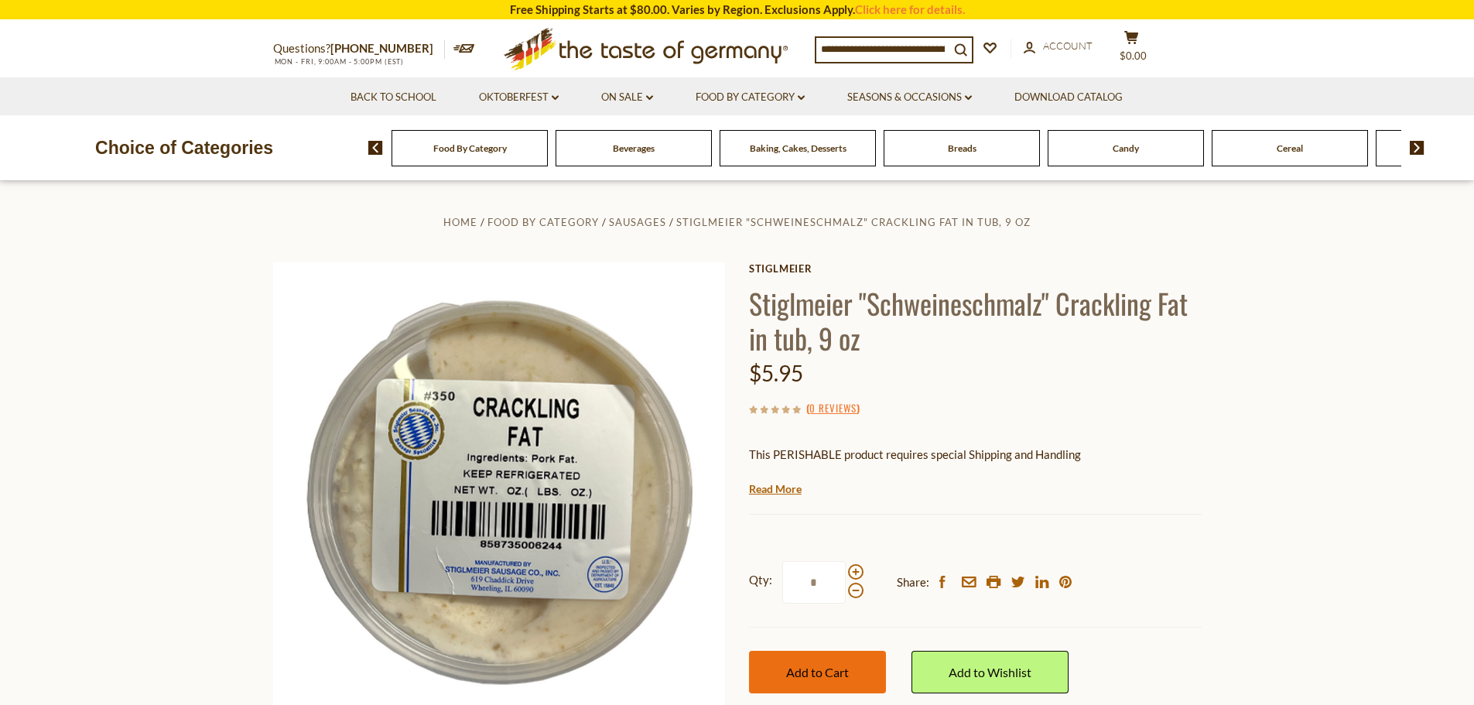
click at [775, 671] on button "Add to Cart" at bounding box center [817, 672] width 137 height 43
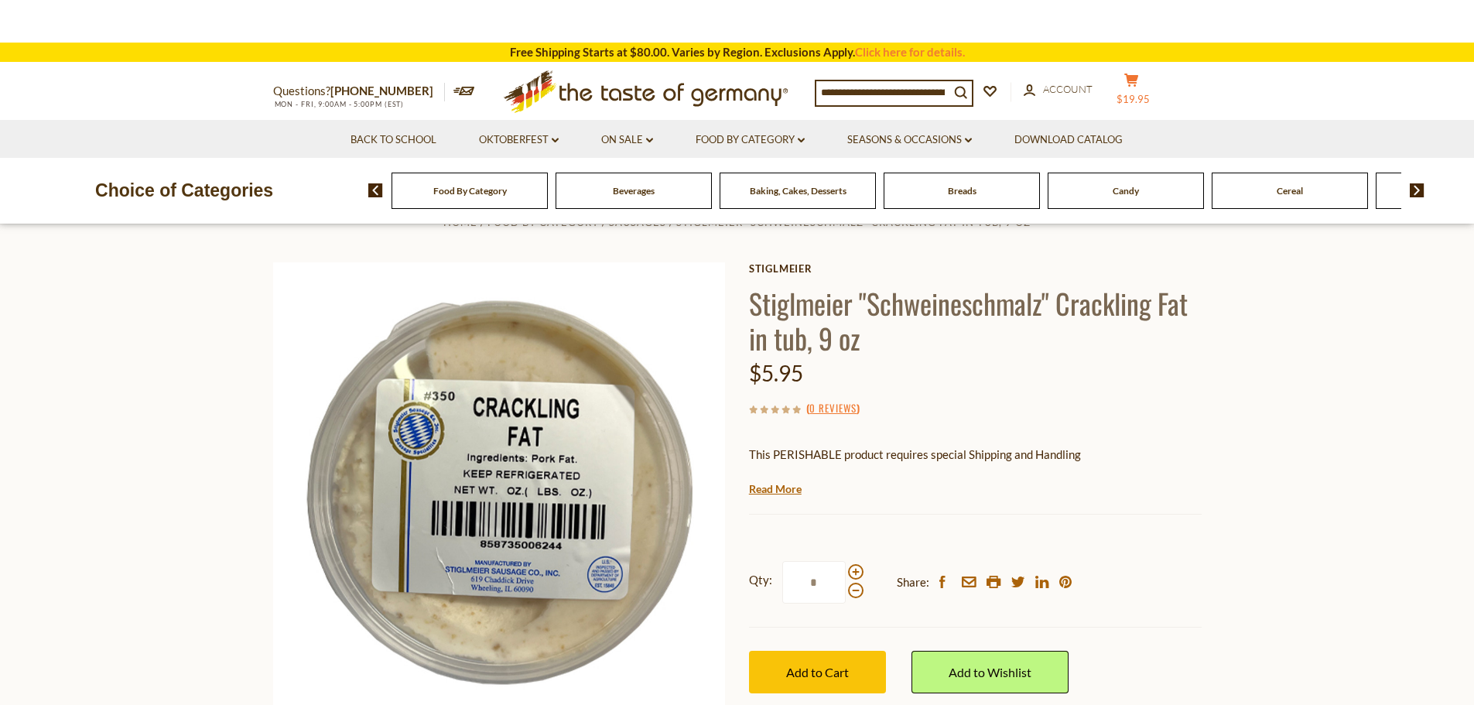
click at [1138, 84] on icon "cart" at bounding box center [1131, 79] width 15 height 13
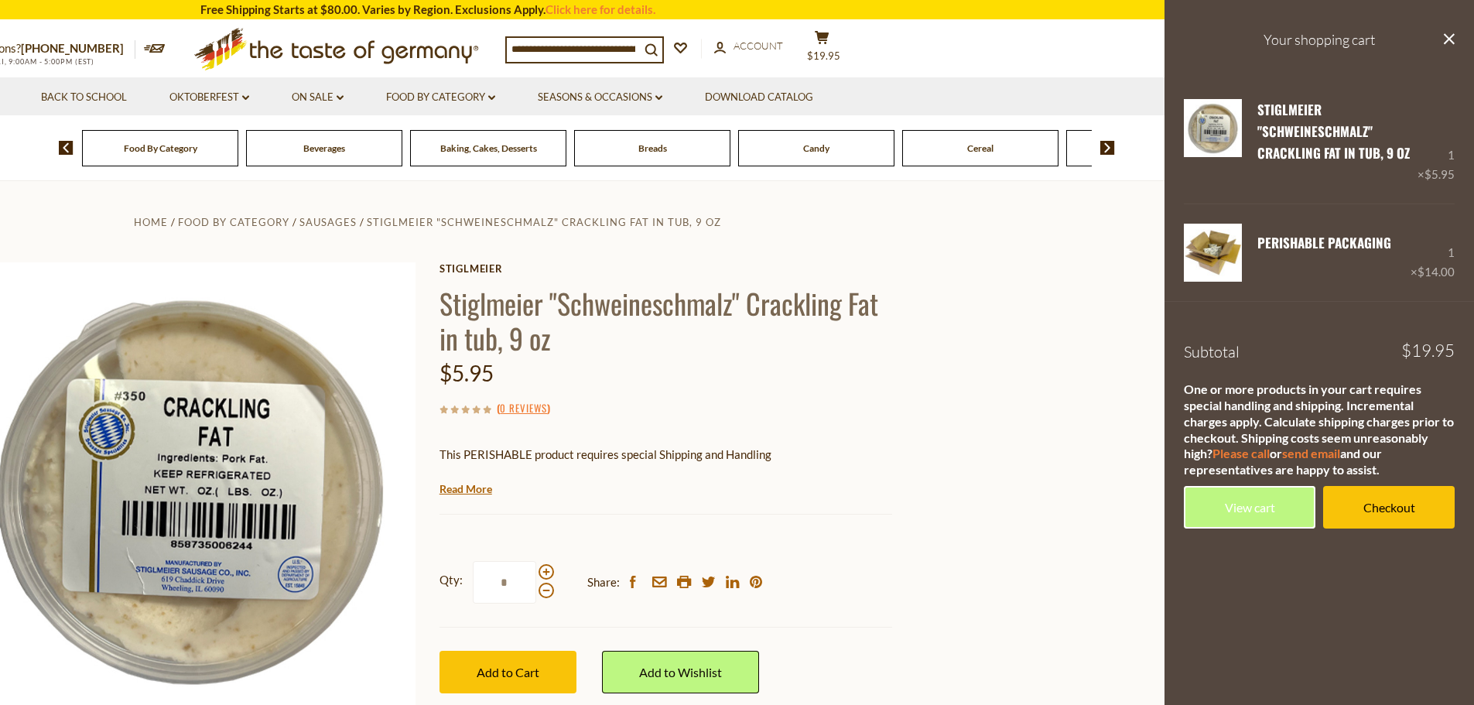
click at [182, 145] on span "Food By Category" at bounding box center [160, 148] width 73 height 12
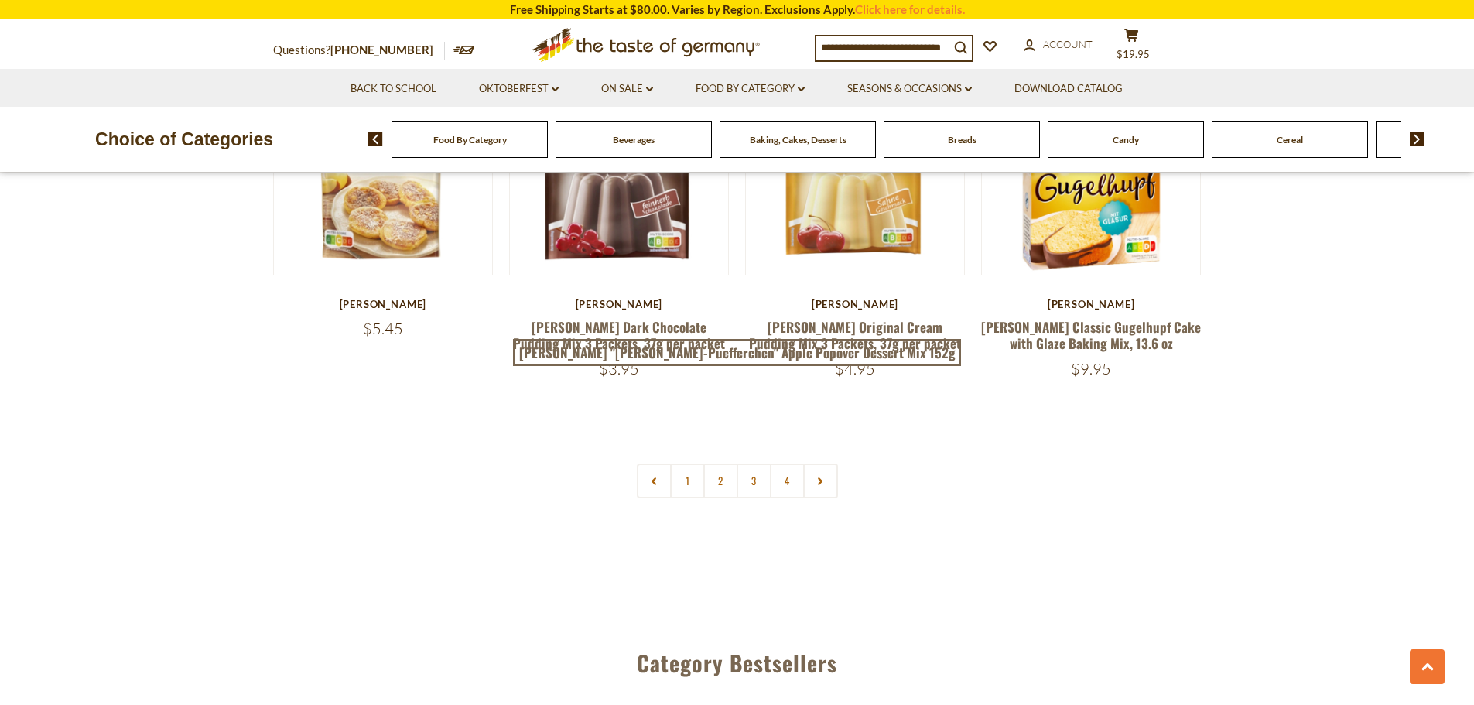
scroll to position [3403, 0]
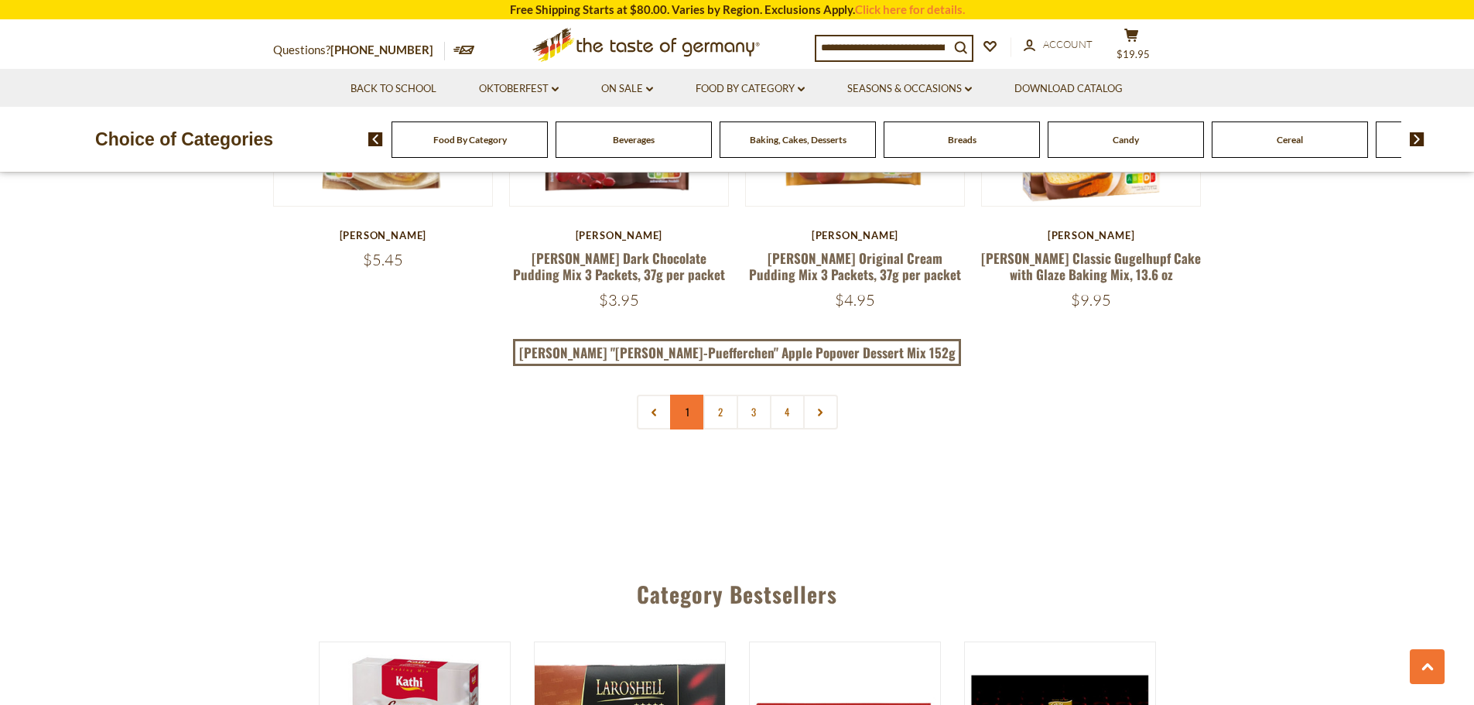
click at [681, 394] on link "1" at bounding box center [687, 411] width 35 height 35
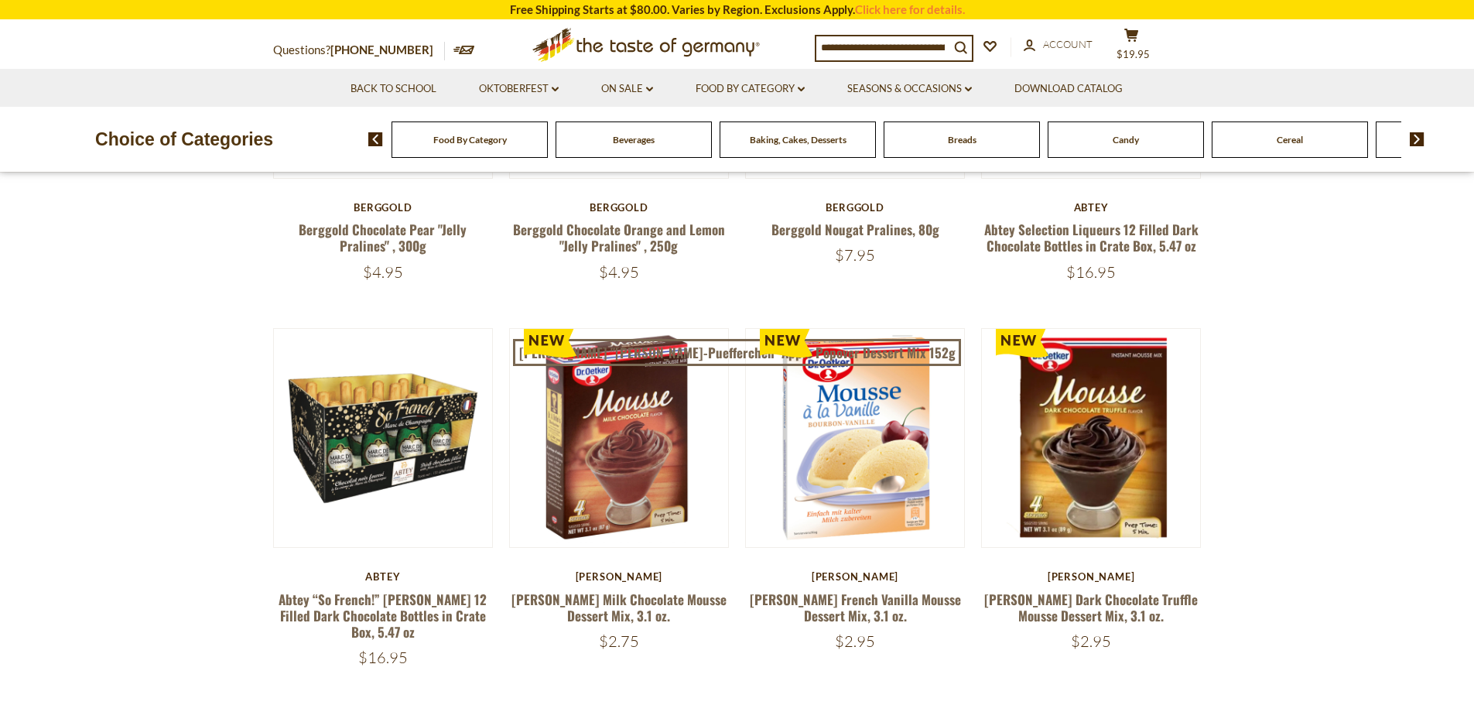
scroll to position [282, 0]
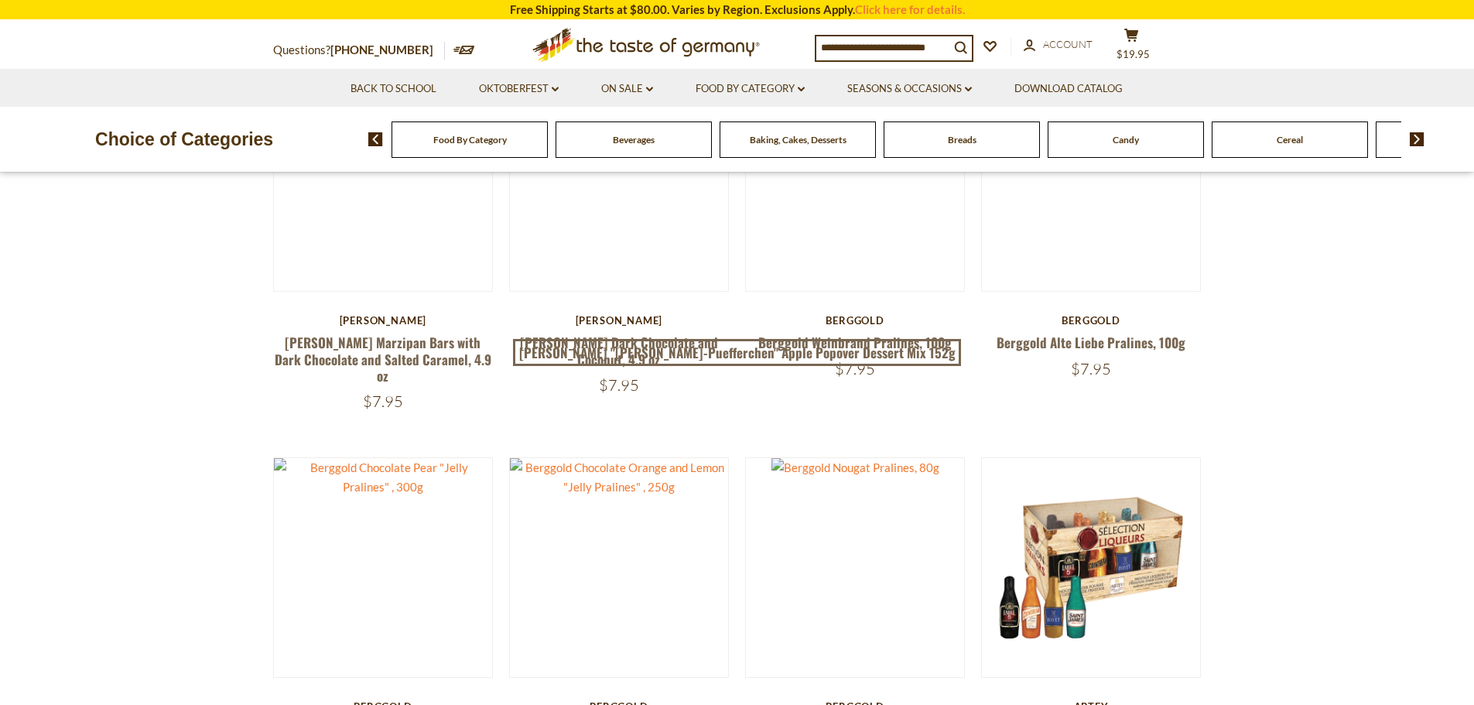
click at [1418, 142] on img at bounding box center [1416, 139] width 15 height 14
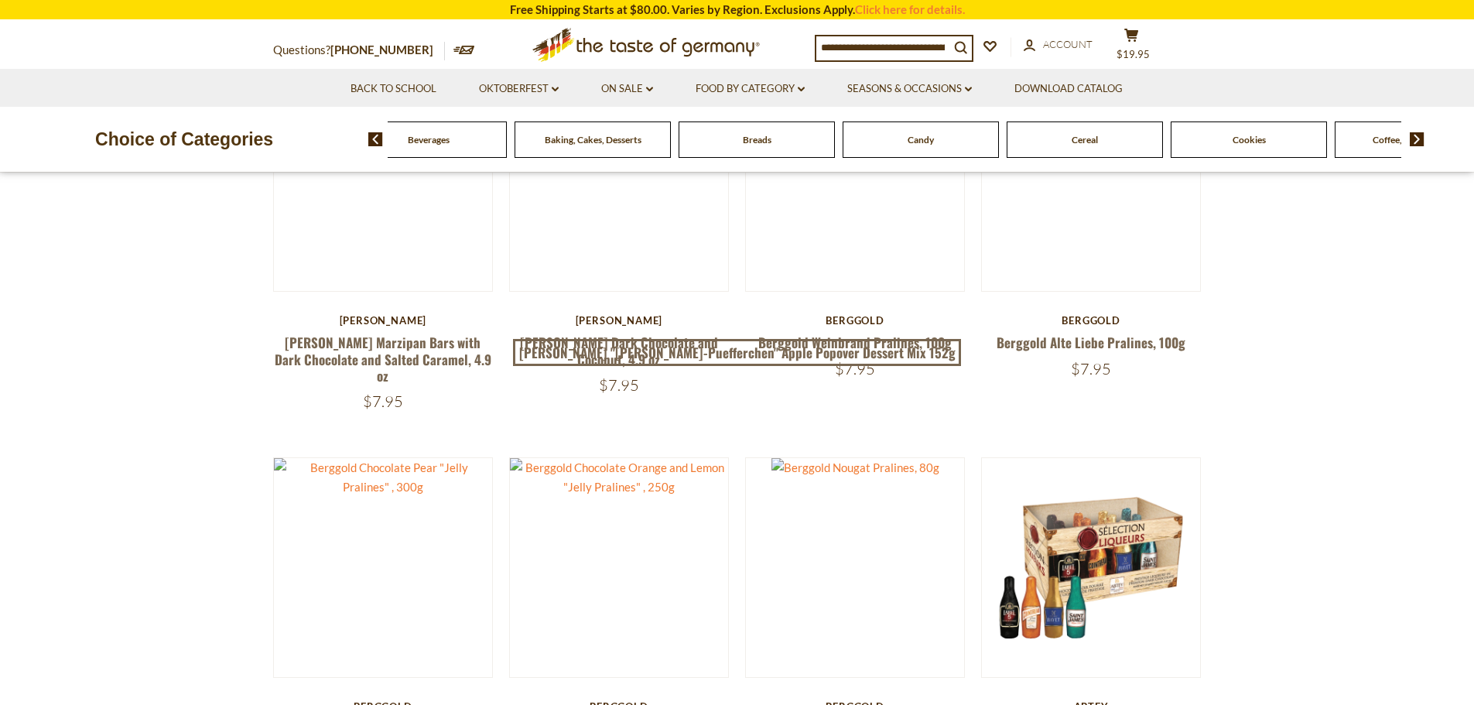
click at [1418, 142] on img at bounding box center [1416, 139] width 15 height 14
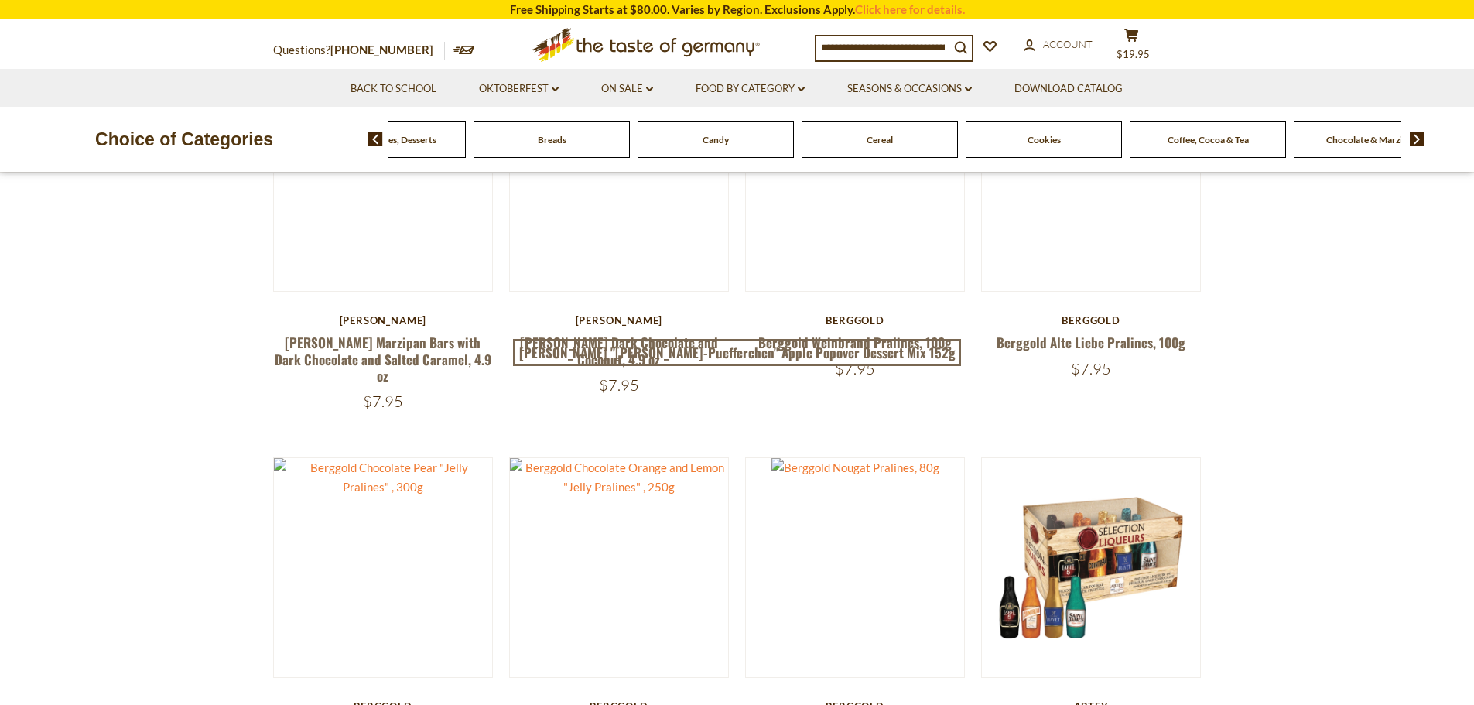
click at [1418, 142] on img at bounding box center [1416, 139] width 15 height 14
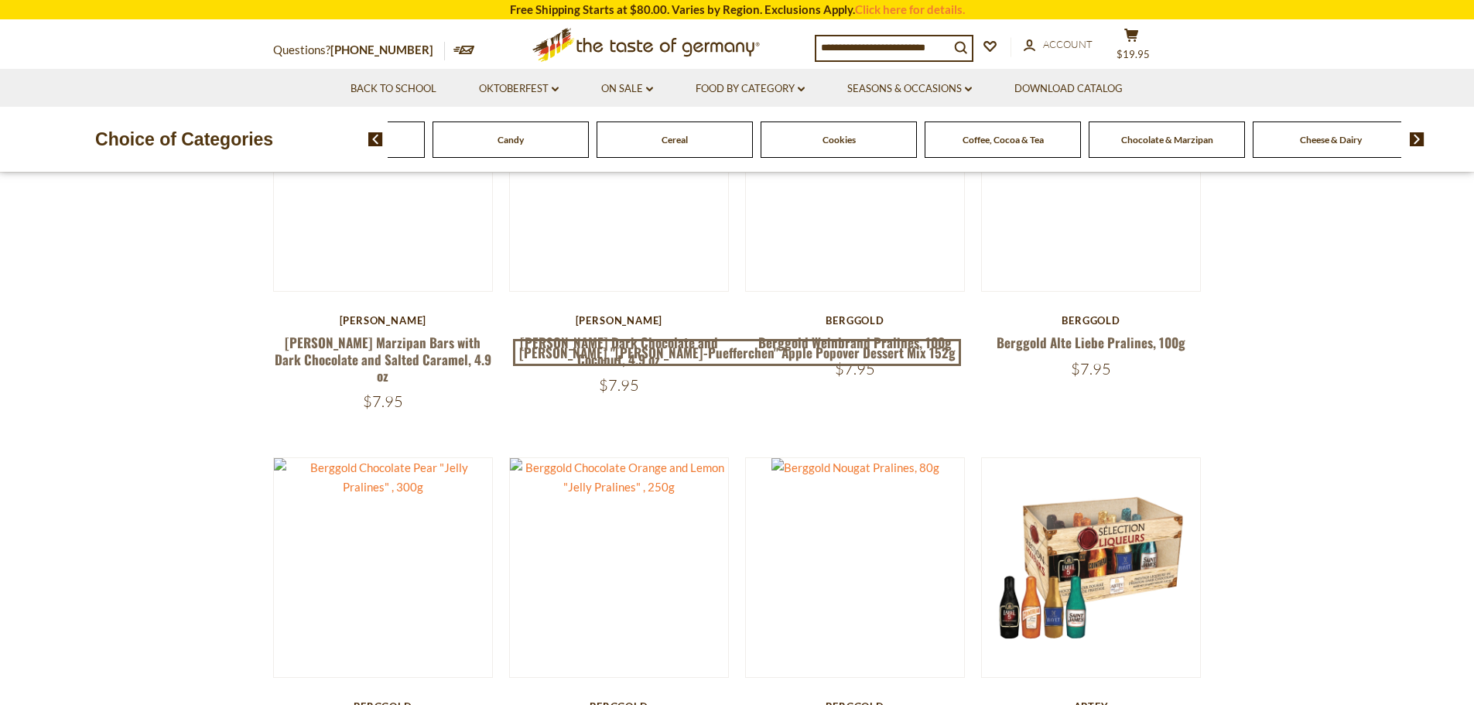
click at [1418, 142] on img at bounding box center [1416, 139] width 15 height 14
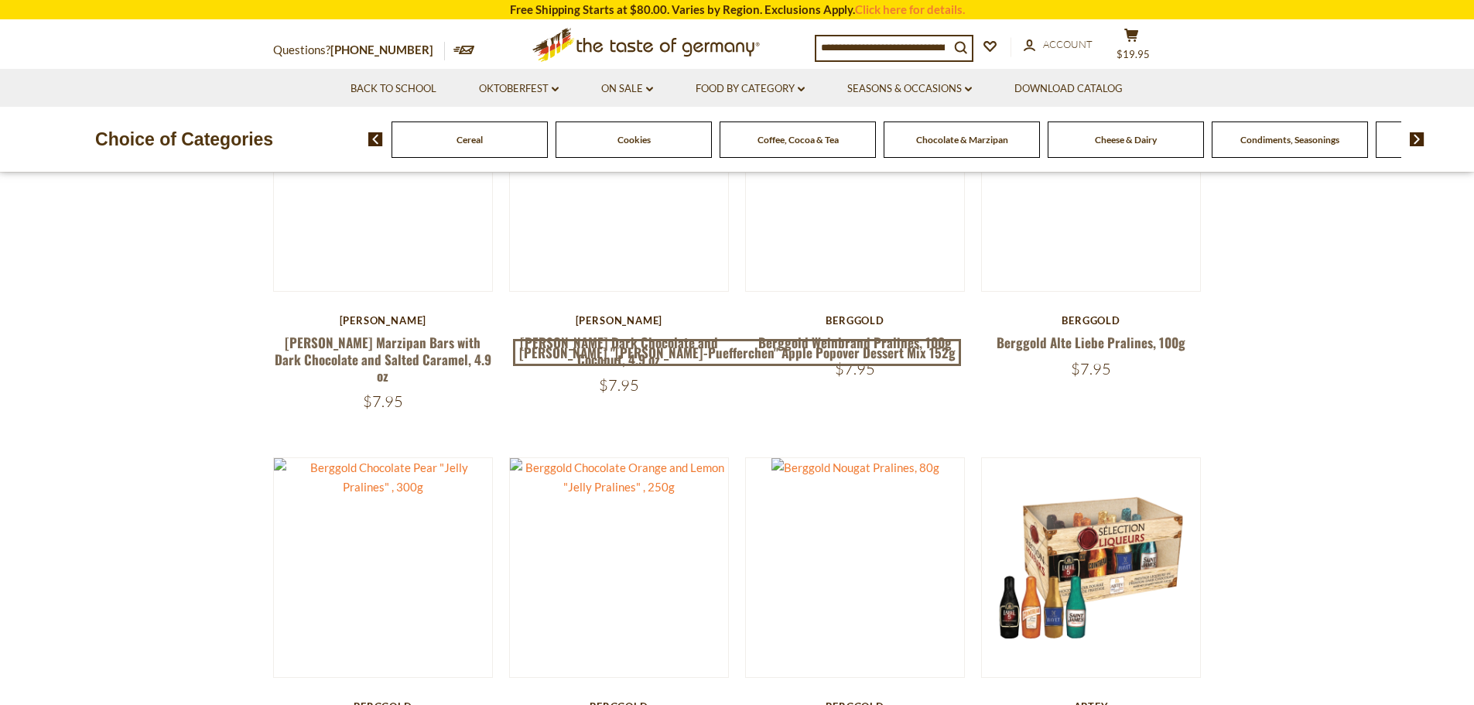
click at [1418, 142] on img at bounding box center [1416, 139] width 15 height 14
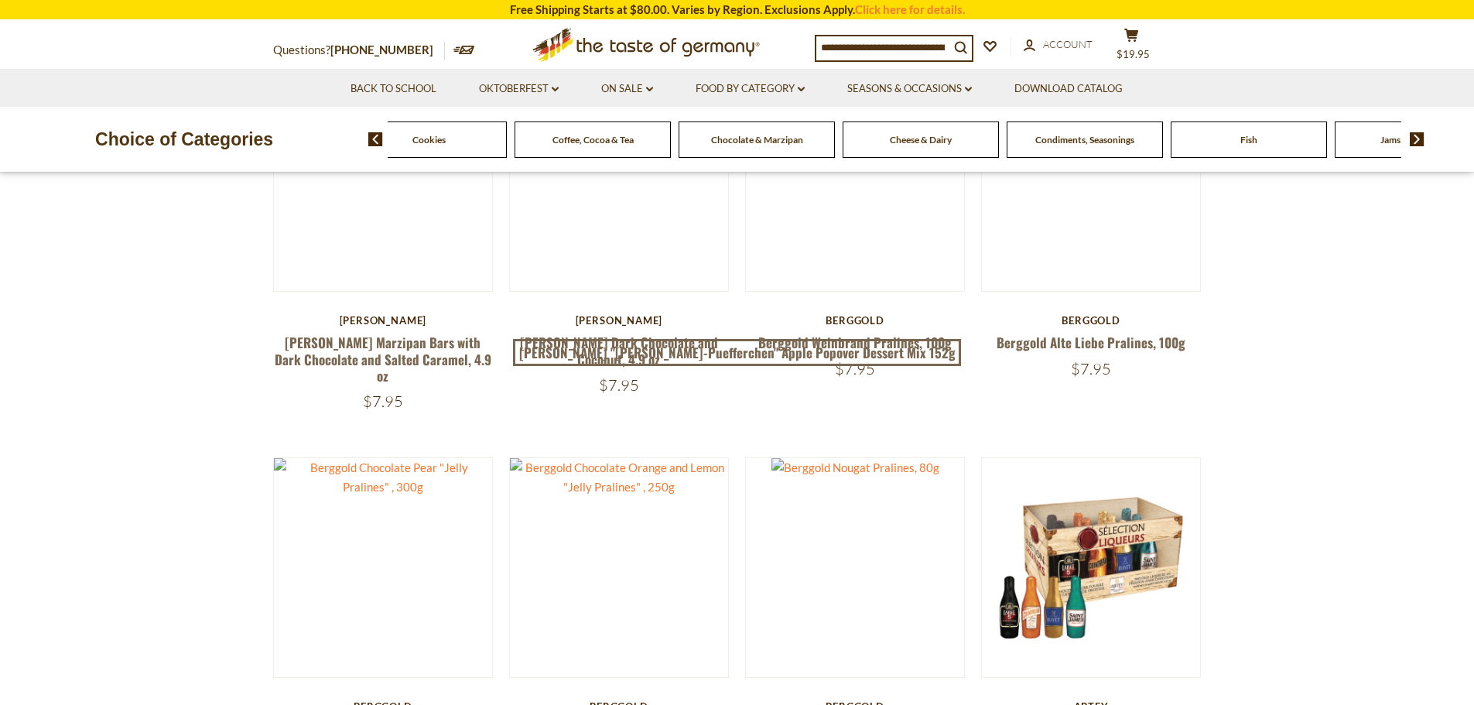
click at [1415, 135] on img at bounding box center [1416, 139] width 15 height 14
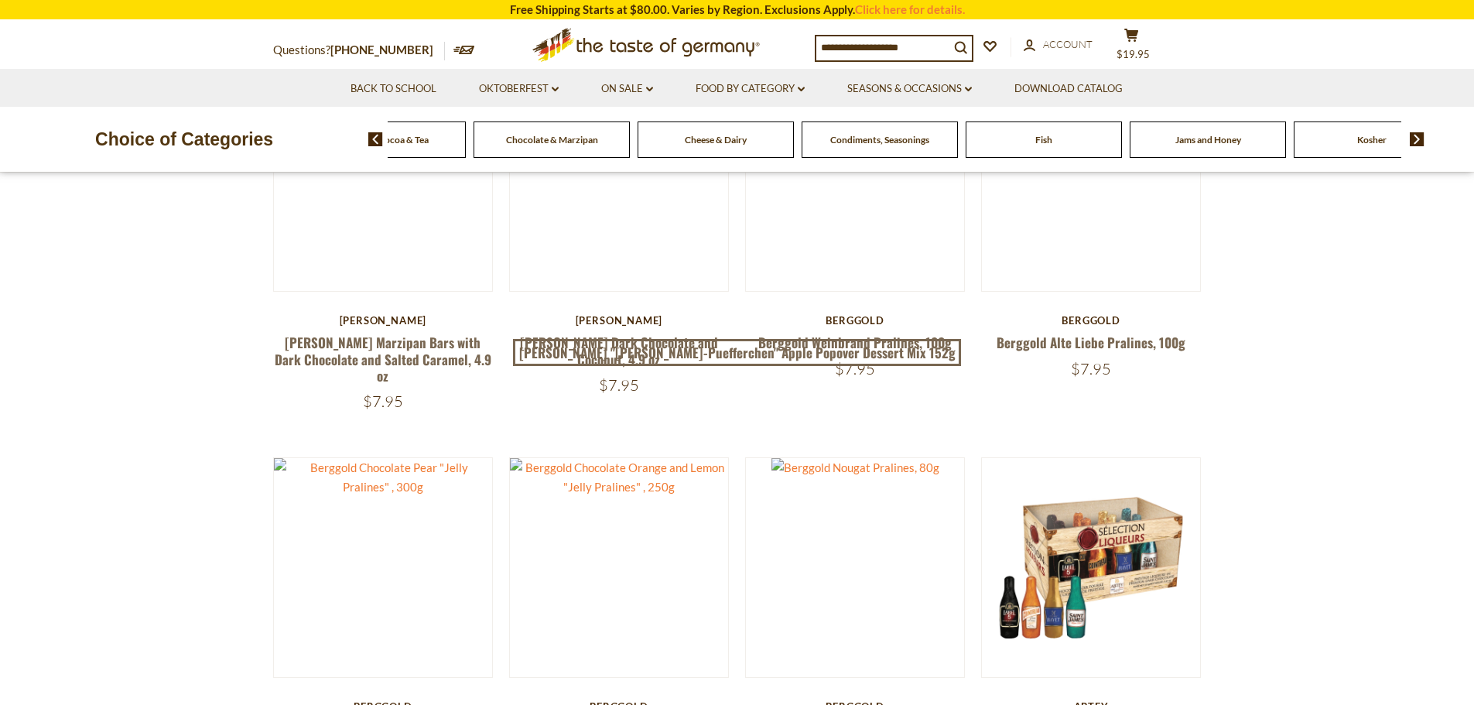
click at [1195, 145] on span "Jams and Honey" at bounding box center [1208, 140] width 66 height 12
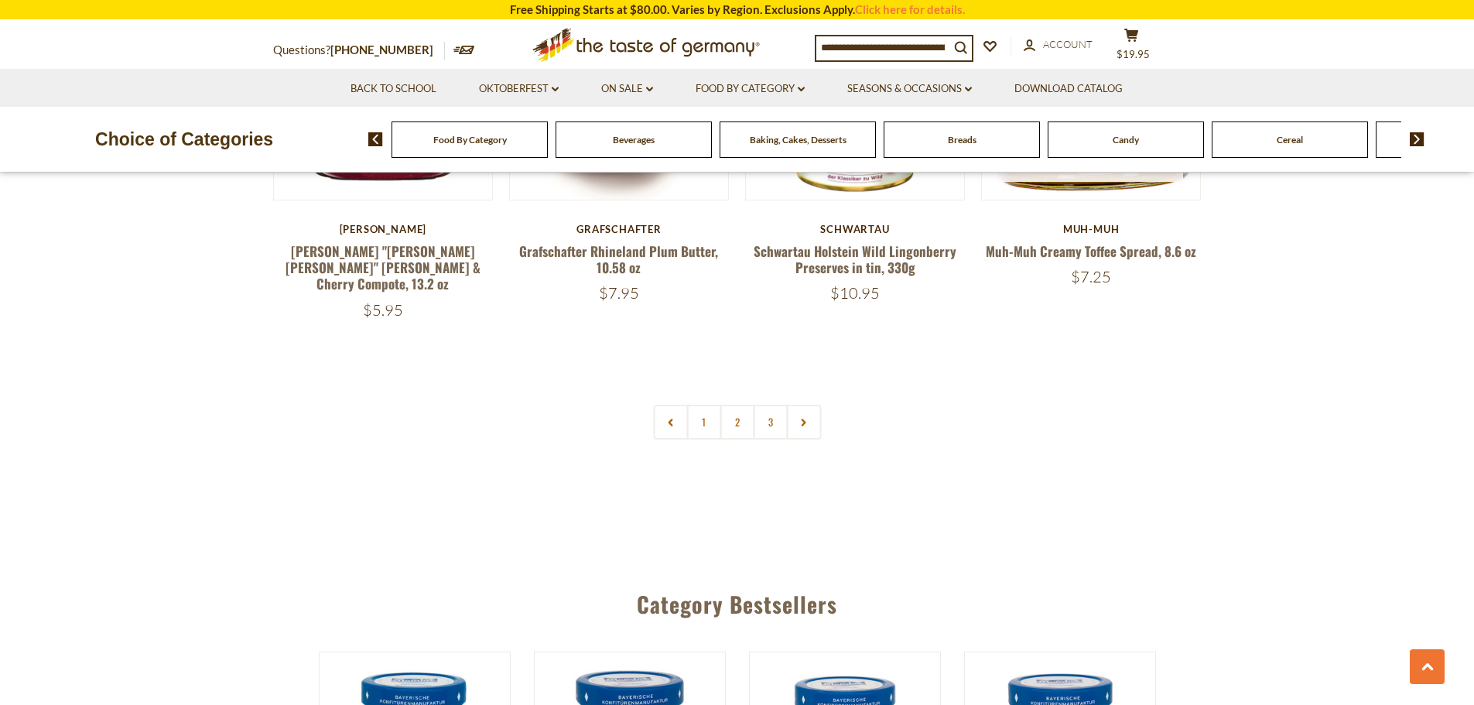
scroll to position [3481, 0]
